Goal: Navigation & Orientation: Find specific page/section

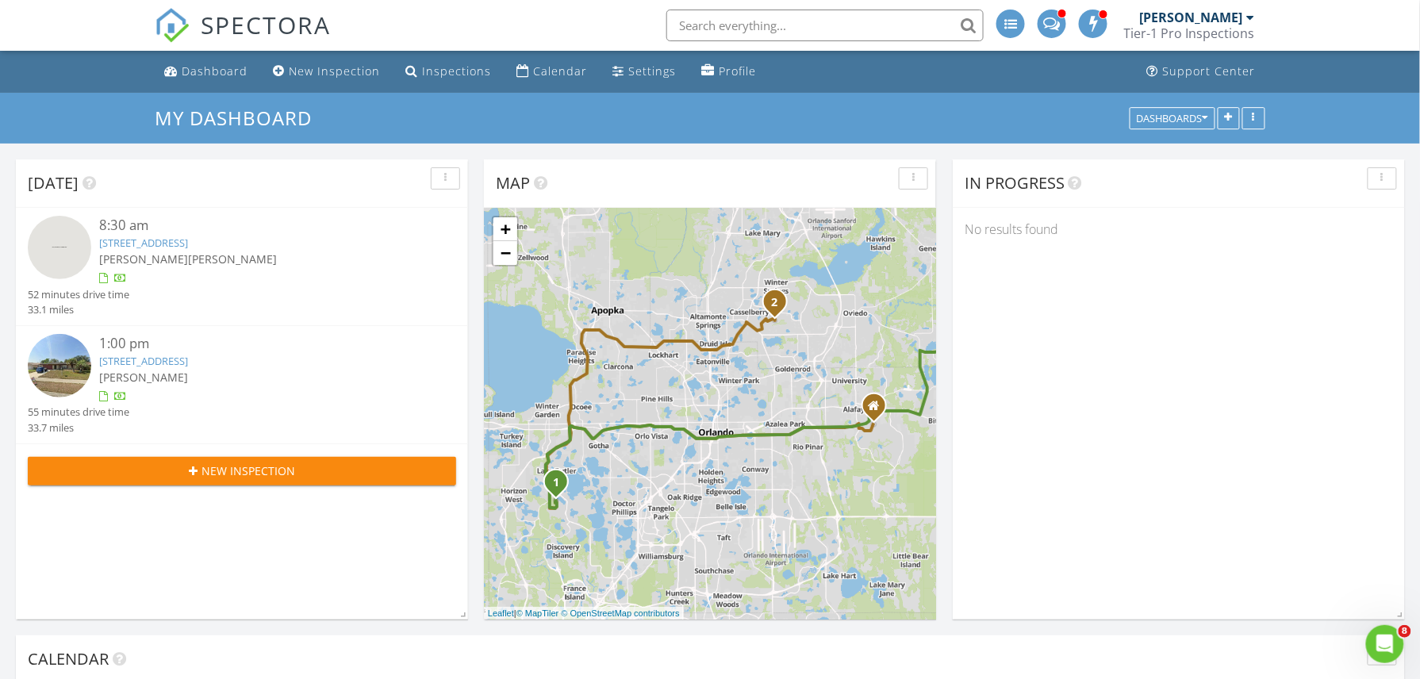
click at [71, 273] on img at bounding box center [59, 247] width 63 height 63
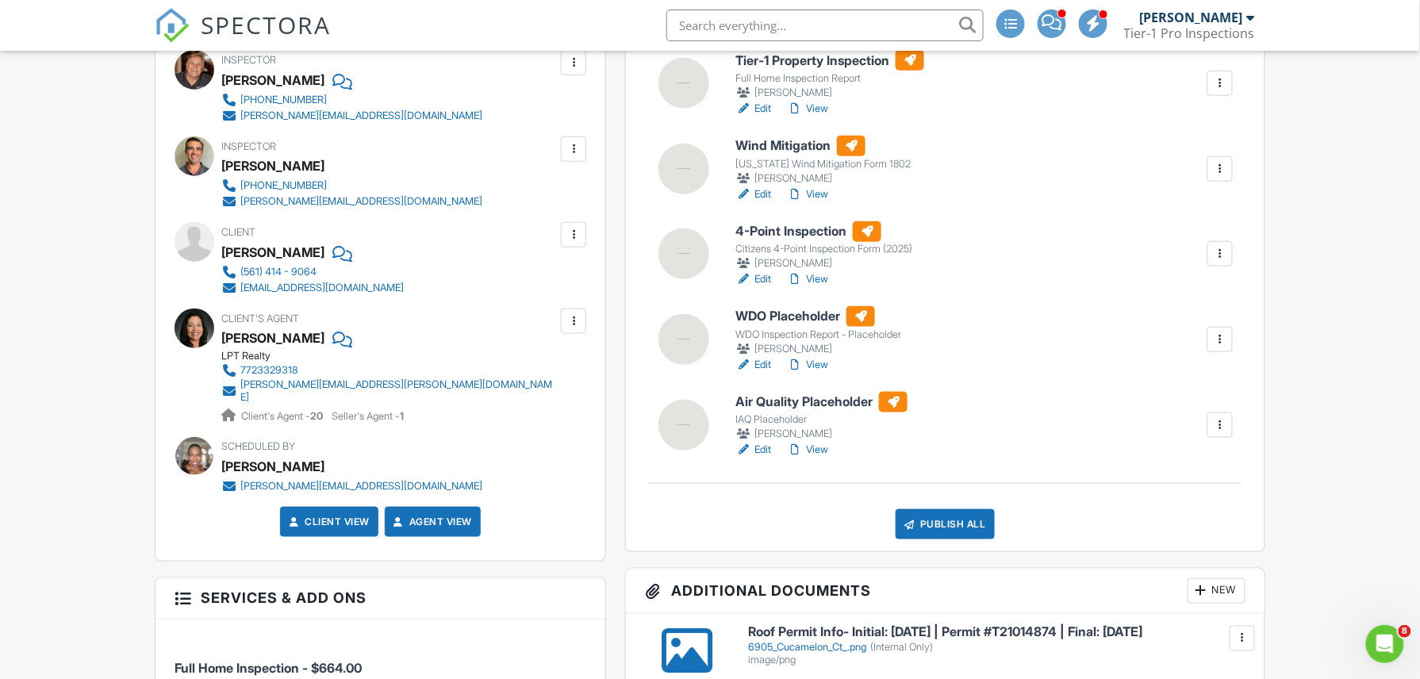
scroll to position [430, 0]
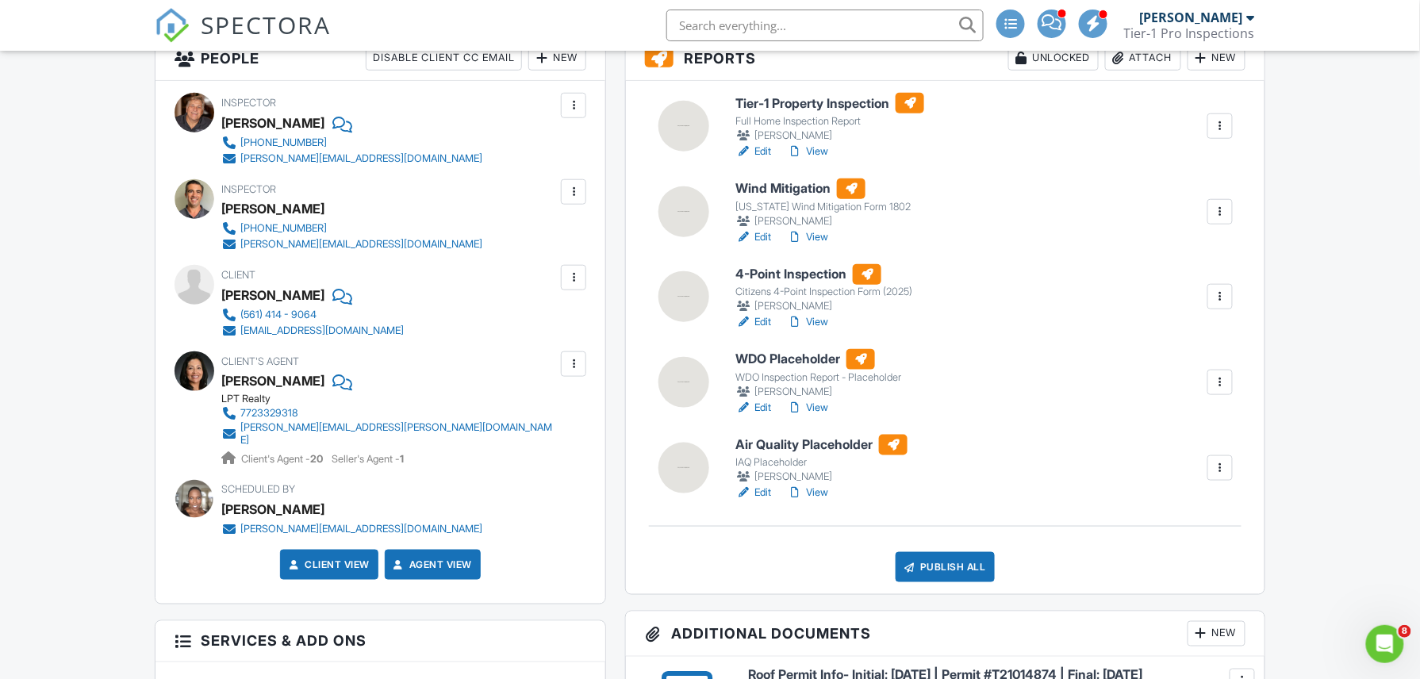
click at [809, 232] on link "View" at bounding box center [807, 237] width 41 height 16
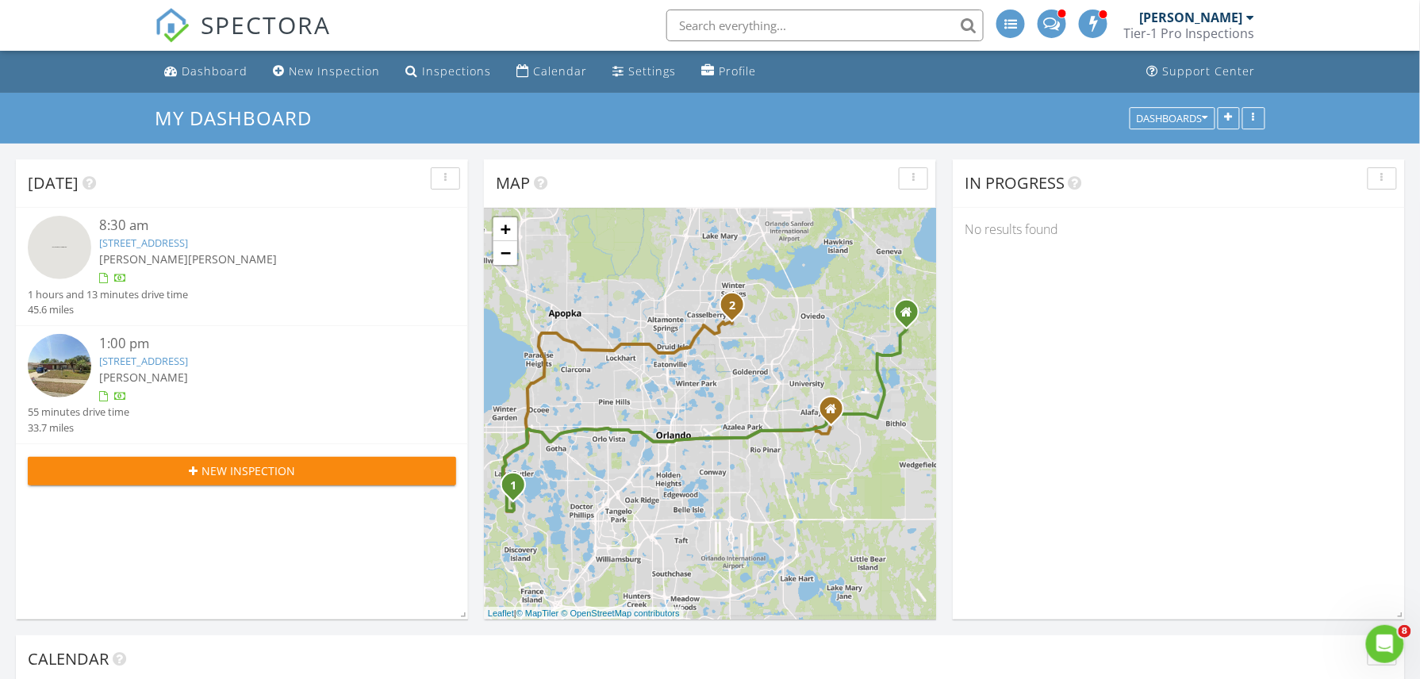
click at [71, 365] on img at bounding box center [59, 365] width 63 height 63
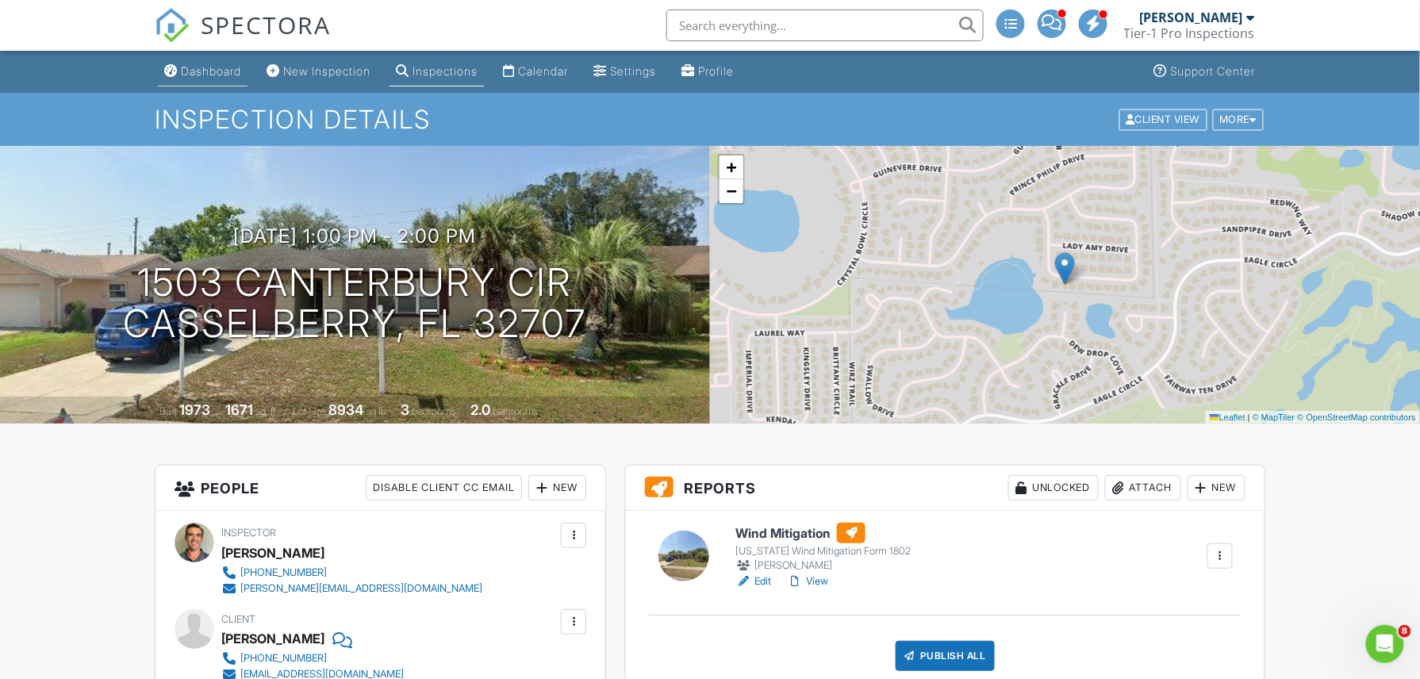
click at [228, 64] on div "Dashboard" at bounding box center [211, 70] width 60 height 13
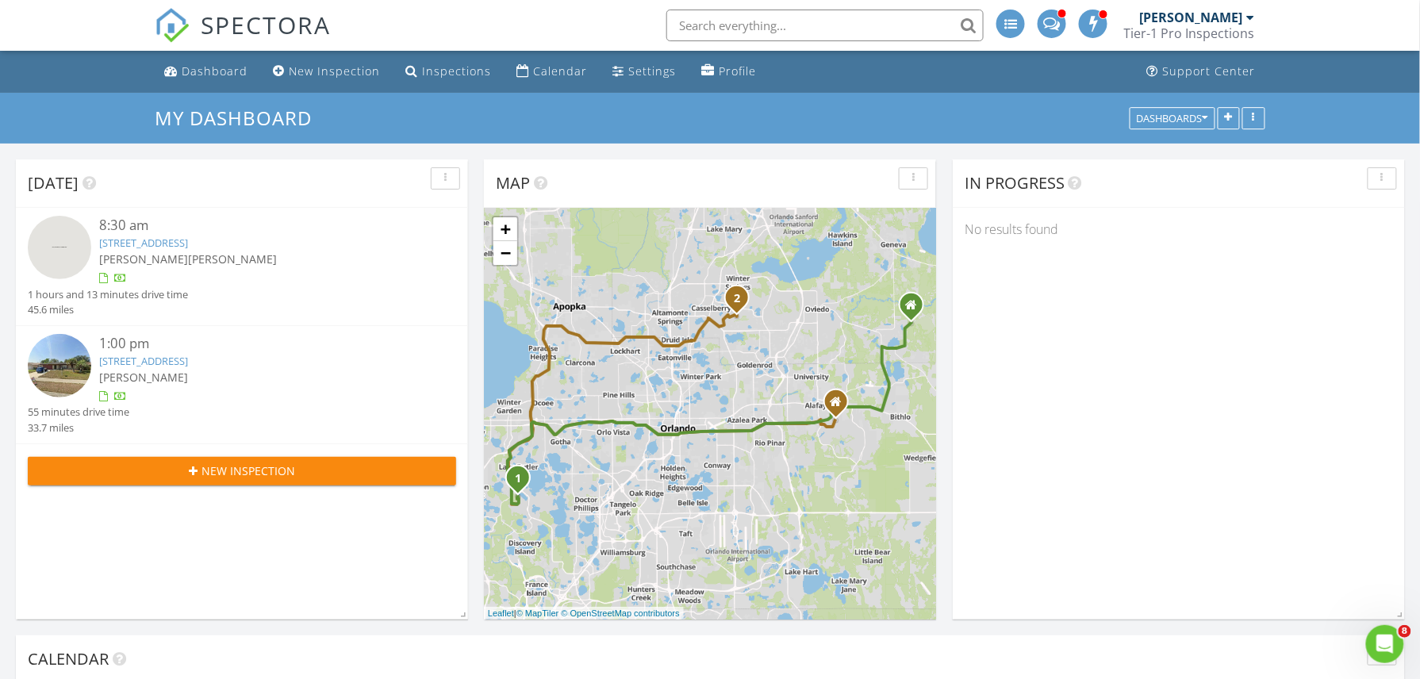
click at [1058, 21] on span at bounding box center [1052, 22] width 17 height 14
